Goal: Task Accomplishment & Management: Manage account settings

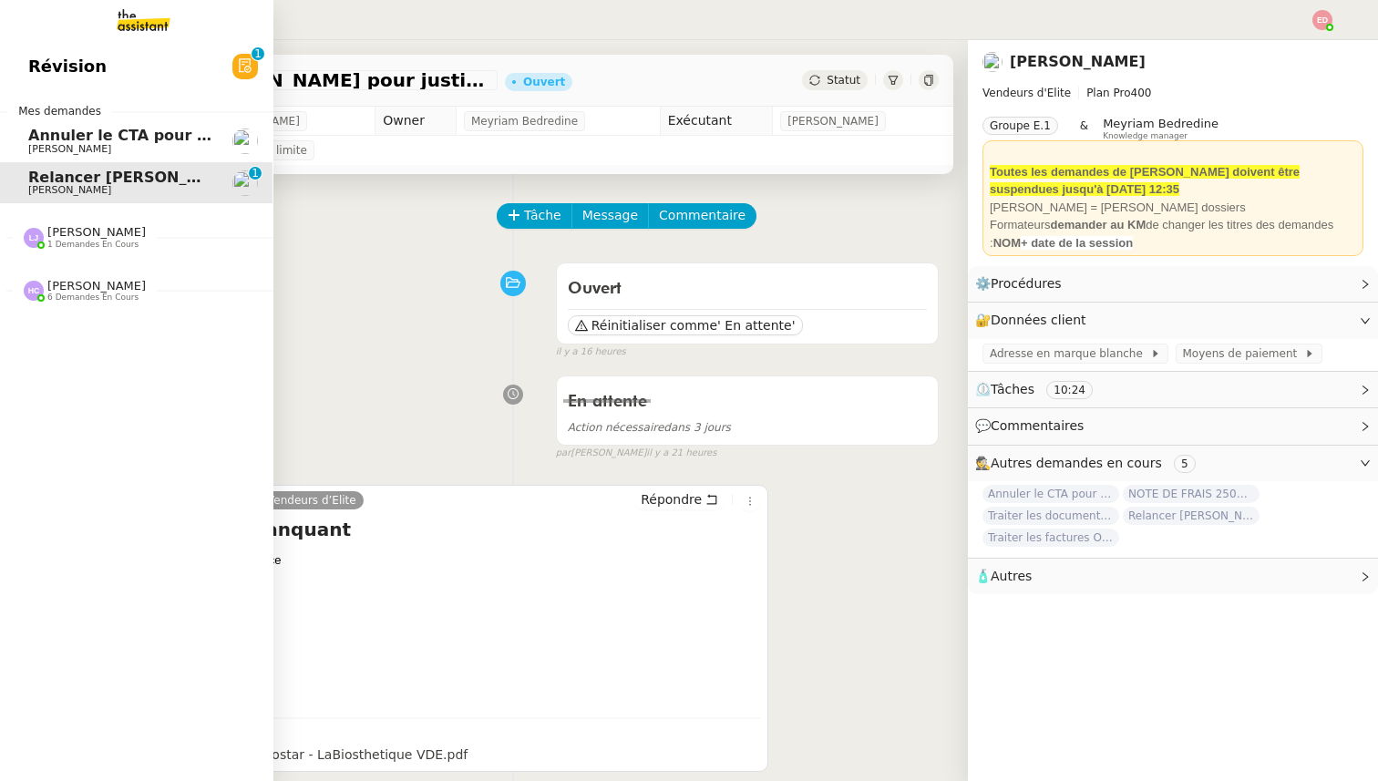
click at [54, 145] on span "[PERSON_NAME]" at bounding box center [69, 149] width 83 height 12
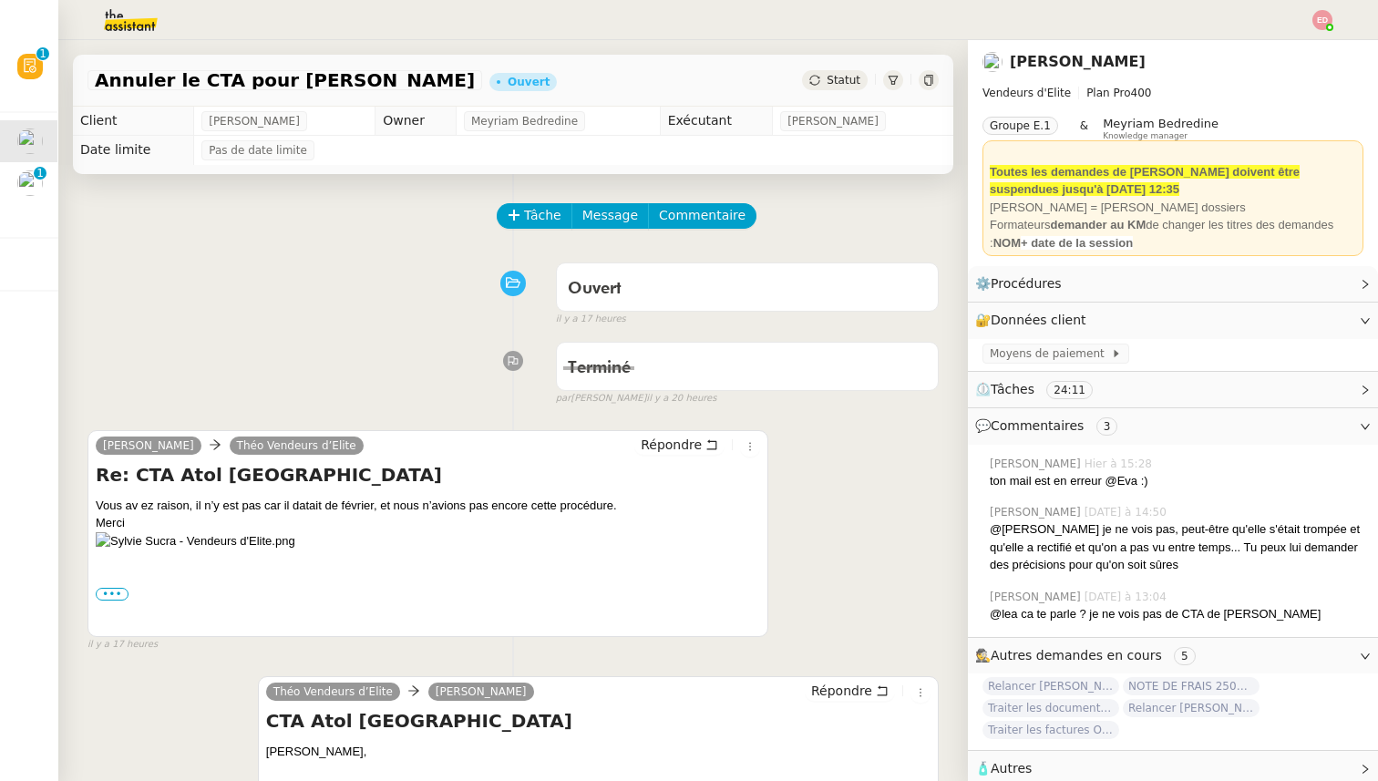
click at [843, 76] on span "Statut" at bounding box center [844, 80] width 34 height 13
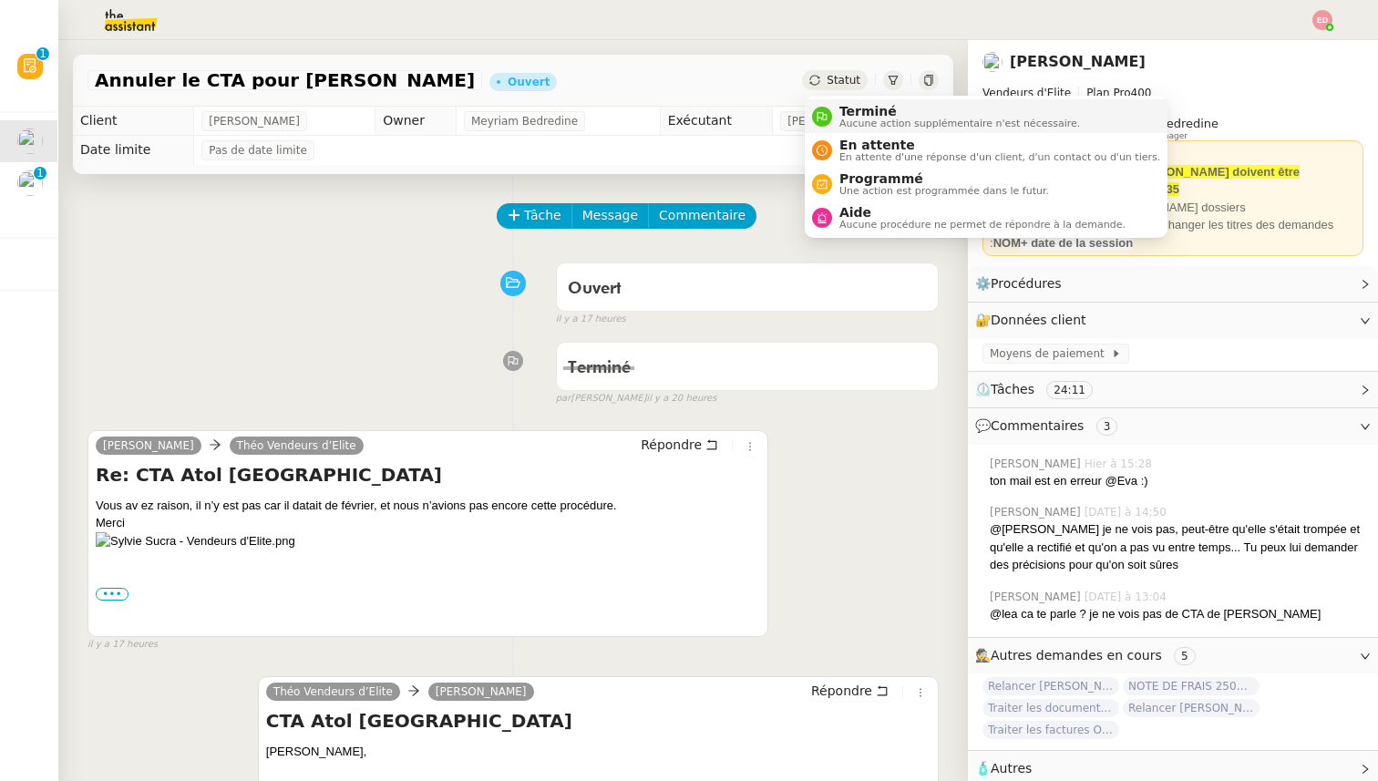
click at [841, 112] on span "Terminé" at bounding box center [959, 111] width 241 height 15
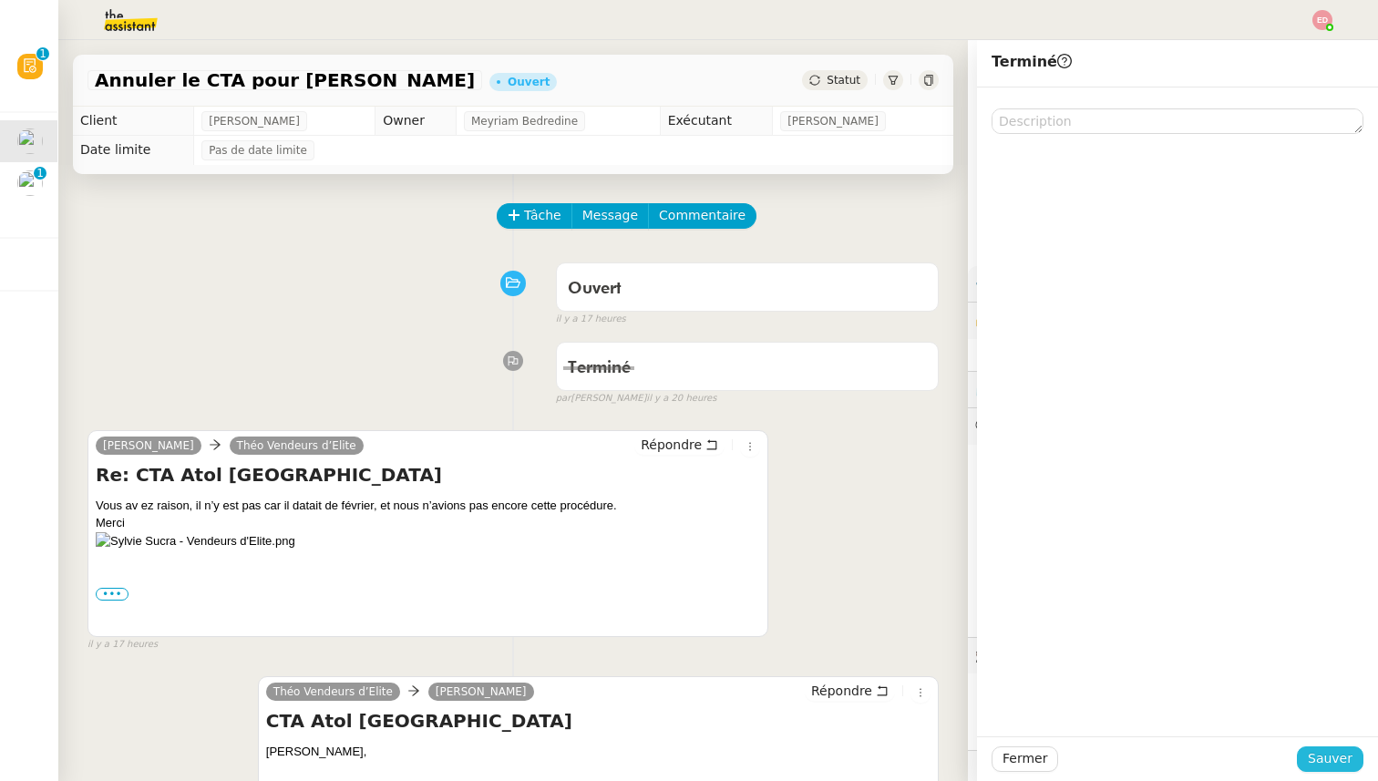
click at [1338, 769] on button "Sauver" at bounding box center [1330, 760] width 67 height 26
